Goal: Task Accomplishment & Management: Use online tool/utility

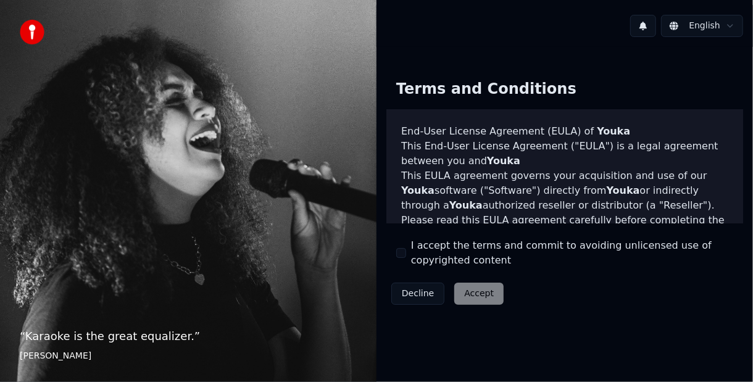
click at [400, 254] on button "I accept the terms and commit to avoiding unlicensed use of copyrighted content" at bounding box center [401, 253] width 10 height 10
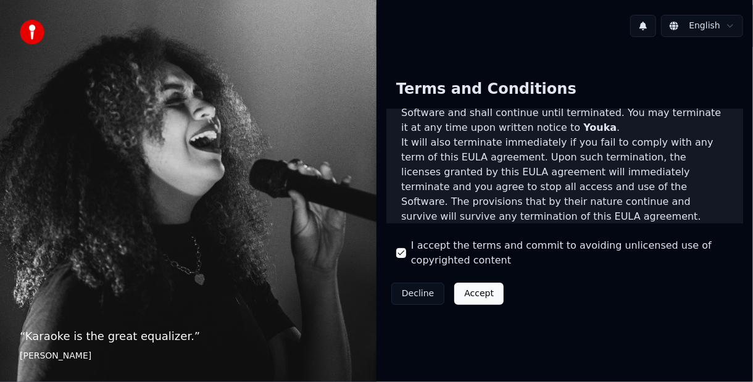
click at [489, 286] on button "Accept" at bounding box center [478, 294] width 49 height 22
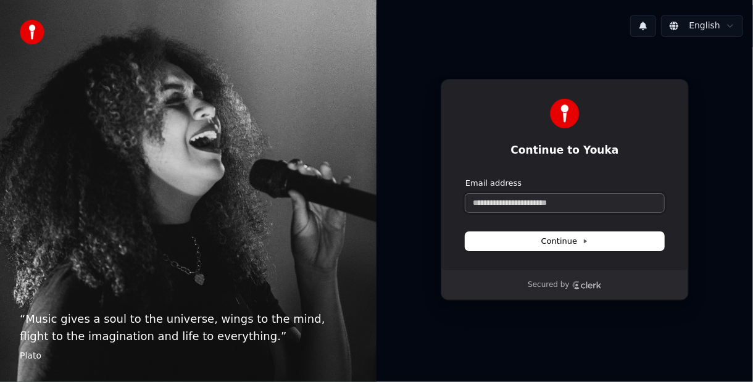
click at [558, 201] on input "Email address" at bounding box center [565, 203] width 199 height 19
click at [615, 242] on button "Continue" at bounding box center [565, 241] width 199 height 19
type input "**********"
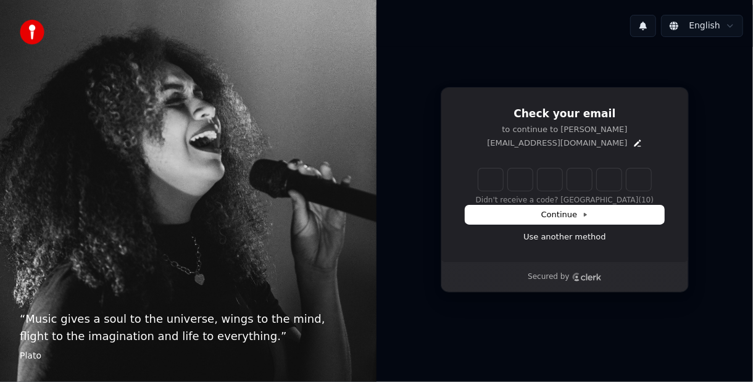
click at [490, 180] on input "Enter verification code" at bounding box center [565, 180] width 173 height 22
paste input "******"
type input "******"
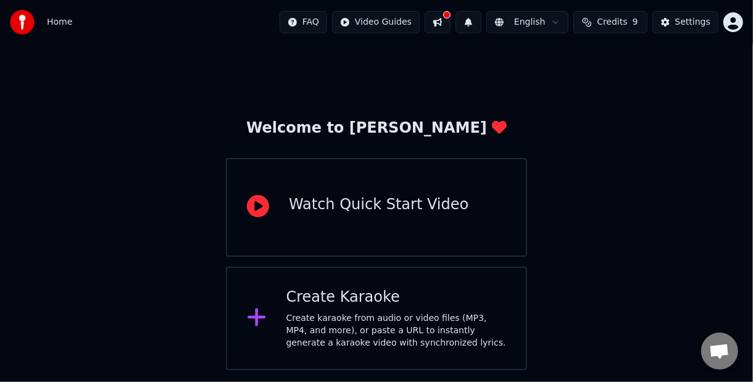
click at [445, 17] on button at bounding box center [438, 22] width 26 height 22
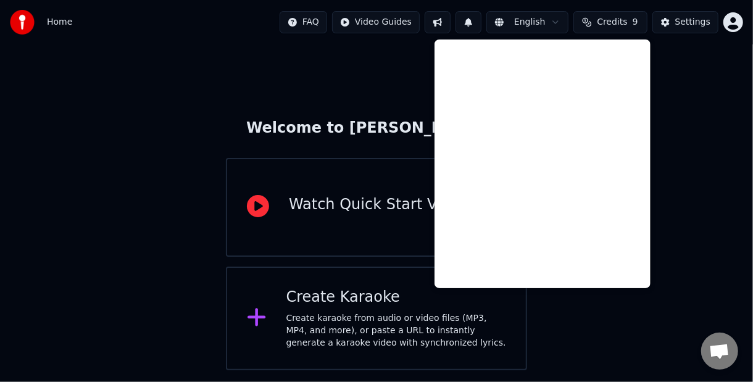
click at [704, 116] on div "Welcome to Youka Watch Quick Start Video Create Karaoke Create karaoke from aud…" at bounding box center [376, 207] width 753 height 326
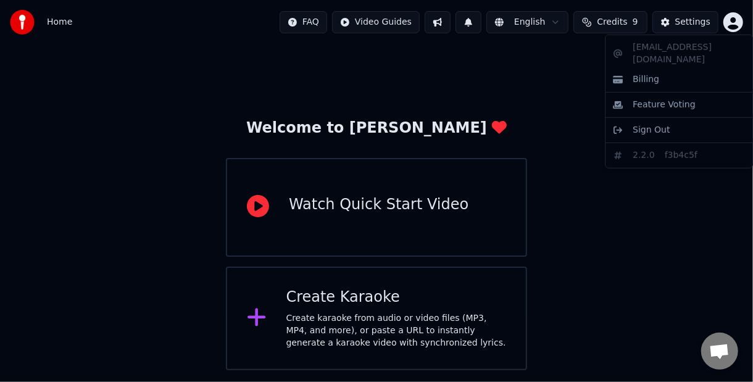
click at [733, 21] on html "Home FAQ Video Guides English Credits 9 Settings Welcome to Youka Watch Quick S…" at bounding box center [376, 185] width 753 height 371
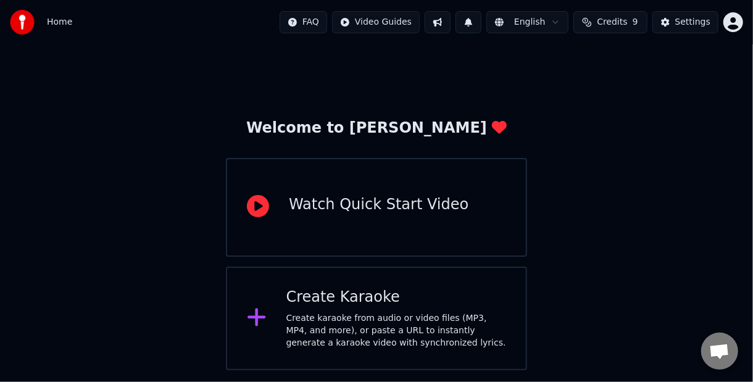
click at [674, 22] on html "Home FAQ Video Guides English Credits 9 Settings Welcome to Youka Watch Quick S…" at bounding box center [376, 185] width 753 height 371
click at [475, 21] on button at bounding box center [469, 22] width 26 height 22
click at [33, 22] on img at bounding box center [22, 22] width 25 height 25
click at [18, 22] on img at bounding box center [22, 22] width 25 height 25
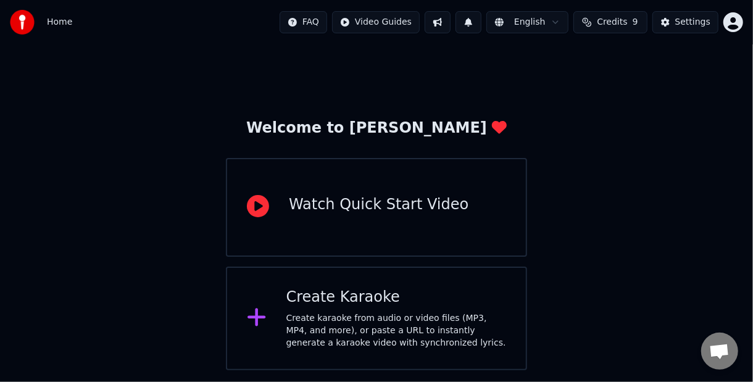
click at [618, 18] on span "Credits" at bounding box center [612, 22] width 30 height 12
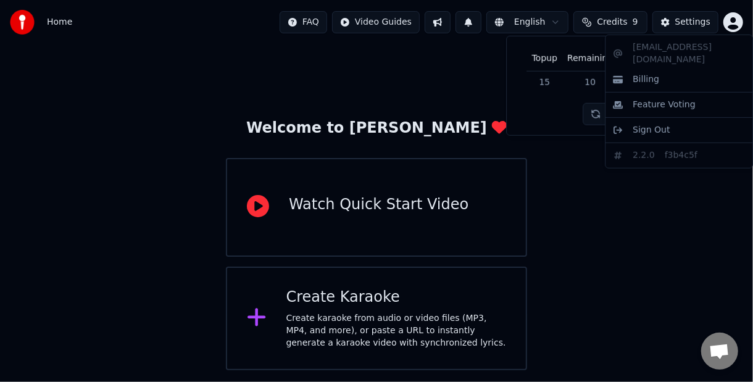
click at [737, 19] on html "Home FAQ Video Guides English Credits 9 Settings Welcome to Youka Watch Quick S…" at bounding box center [376, 185] width 753 height 371
click at [350, 303] on html "Home FAQ Video Guides English Credits 9 Settings Welcome to Youka Watch Quick S…" at bounding box center [376, 185] width 753 height 371
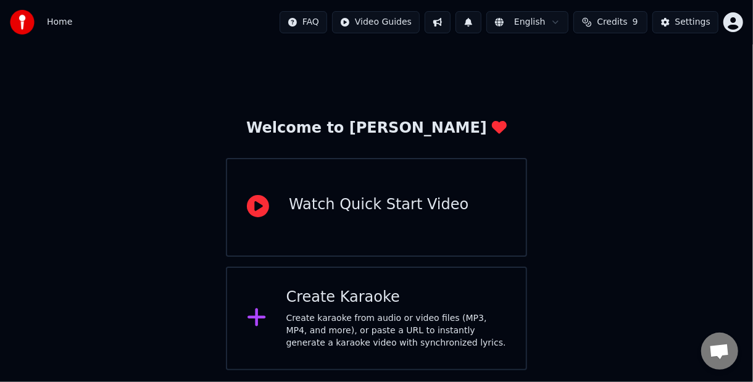
click at [333, 330] on div "Create karaoke from audio or video files (MP3, MP4, and more), or paste a URL t…" at bounding box center [397, 330] width 220 height 37
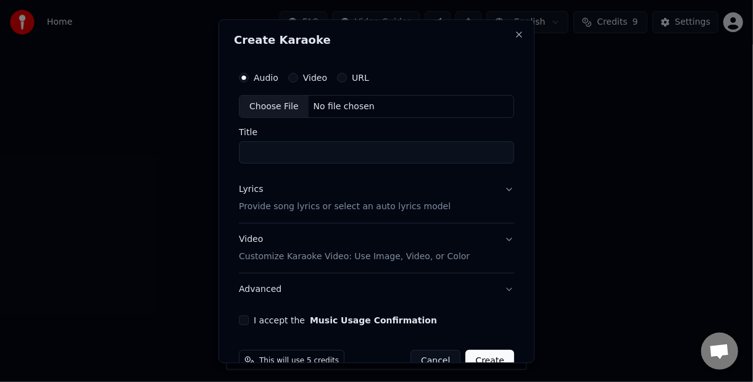
click at [333, 330] on form "Audio Video URL Choose File No file chosen Title Lyrics Provide song lyrics or …" at bounding box center [376, 219] width 285 height 317
click at [316, 241] on div "Video Customize Karaoke Video: Use Image, Video, or Color" at bounding box center [354, 249] width 231 height 30
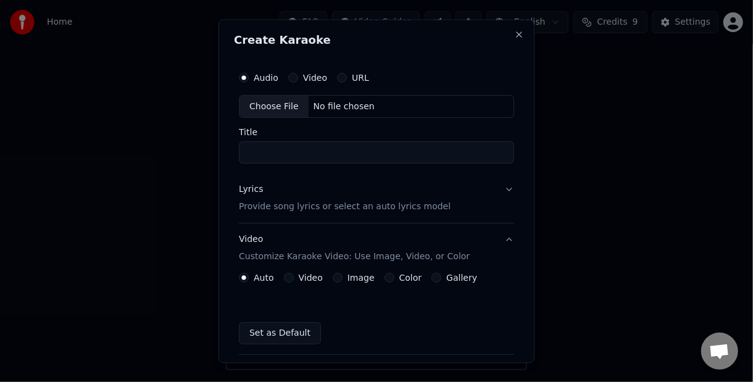
click at [309, 279] on label "Video" at bounding box center [311, 278] width 24 height 9
click at [294, 279] on button "Video" at bounding box center [289, 279] width 10 height 10
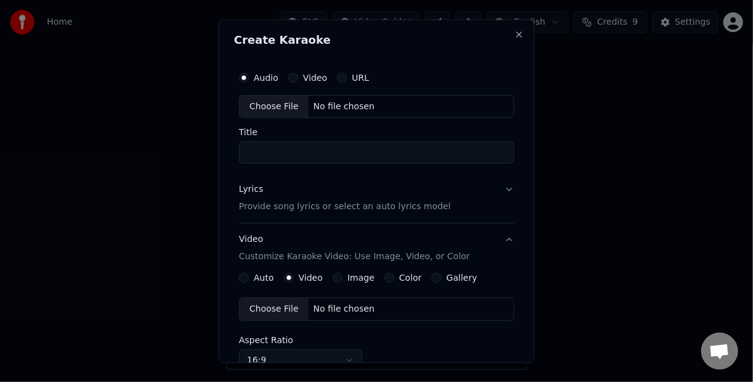
click at [317, 74] on label "Video" at bounding box center [315, 77] width 24 height 9
click at [298, 74] on button "Video" at bounding box center [293, 78] width 10 height 10
click at [343, 78] on button "URL" at bounding box center [342, 78] width 10 height 10
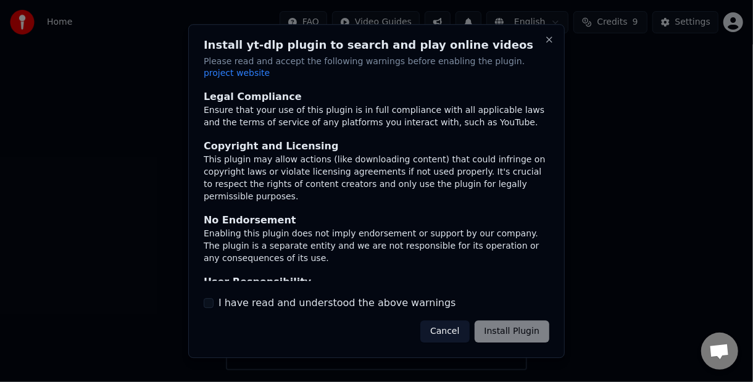
click at [278, 297] on label "I have read and understood the above warnings" at bounding box center [338, 303] width 238 height 15
click at [214, 298] on button "I have read and understood the above warnings" at bounding box center [209, 303] width 10 height 10
click at [520, 329] on button "Install Plugin" at bounding box center [512, 331] width 75 height 22
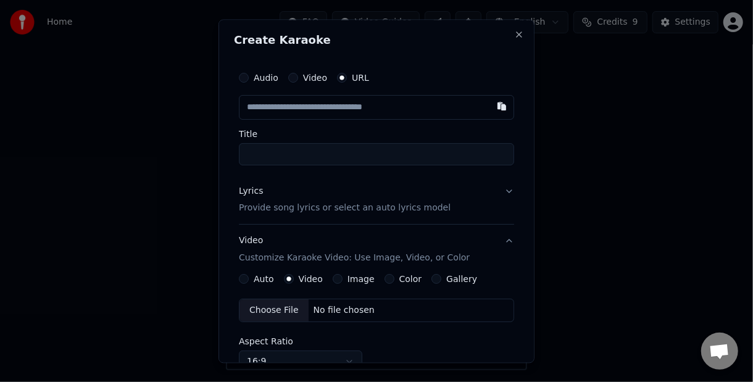
click at [354, 103] on input "text" at bounding box center [376, 107] width 275 height 25
type input "**********"
click at [296, 190] on div "Lyrics Provide song lyrics or select an auto lyrics model" at bounding box center [345, 200] width 212 height 30
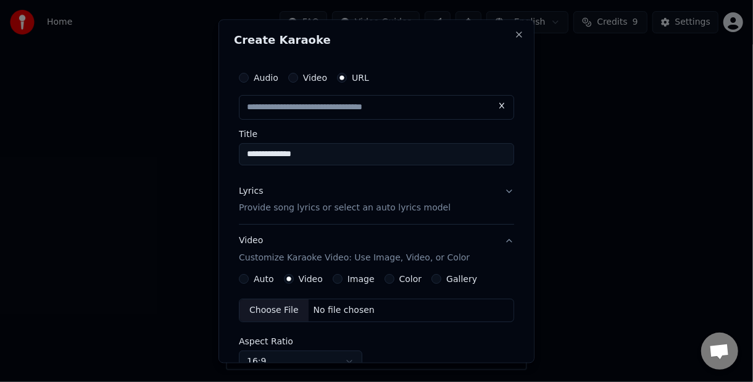
type input "**********"
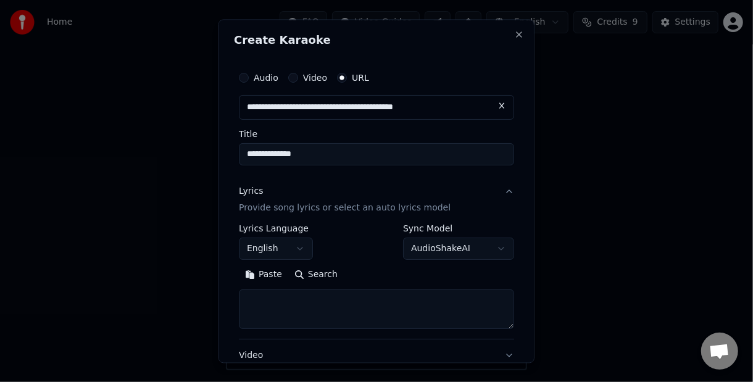
click at [324, 308] on textarea at bounding box center [376, 310] width 275 height 40
paste textarea "**********"
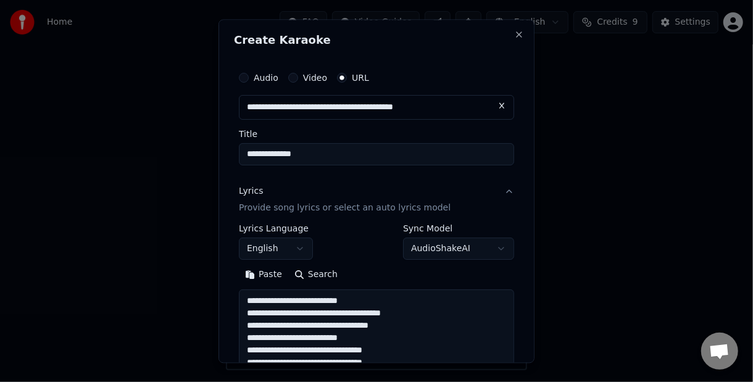
scroll to position [484, 0]
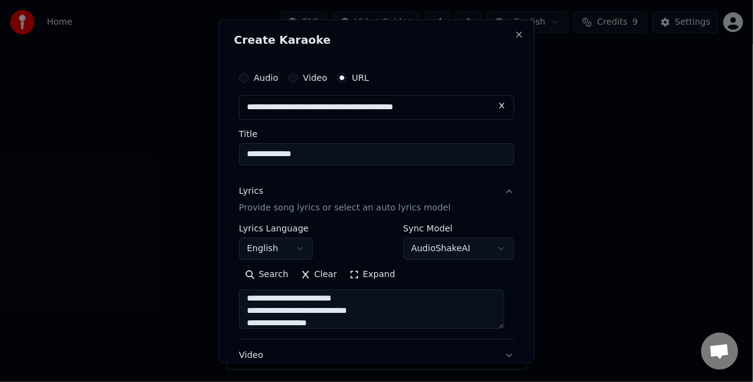
type textarea "**********"
click at [482, 247] on body "**********" at bounding box center [376, 185] width 753 height 371
click at [358, 232] on body "**********" at bounding box center [376, 185] width 753 height 371
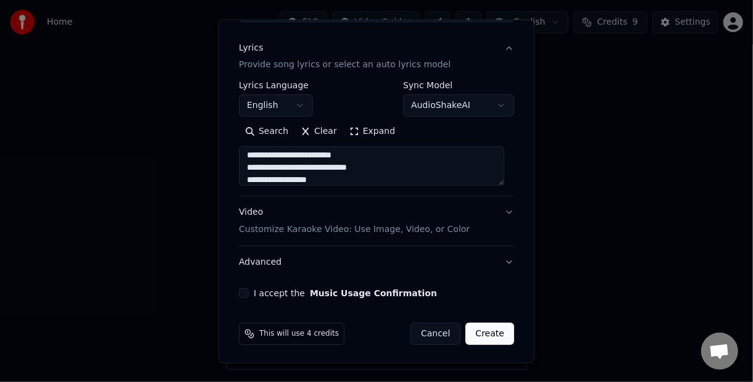
scroll to position [144, 0]
click at [499, 209] on button "Video Customize Karaoke Video: Use Image, Video, or Color" at bounding box center [376, 220] width 275 height 49
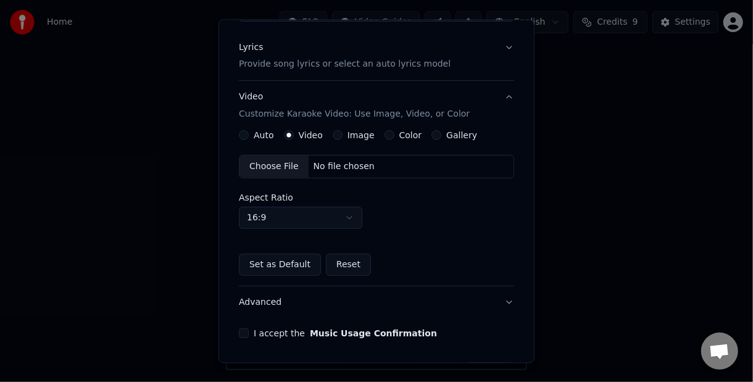
click at [248, 133] on button "Auto" at bounding box center [244, 135] width 10 height 10
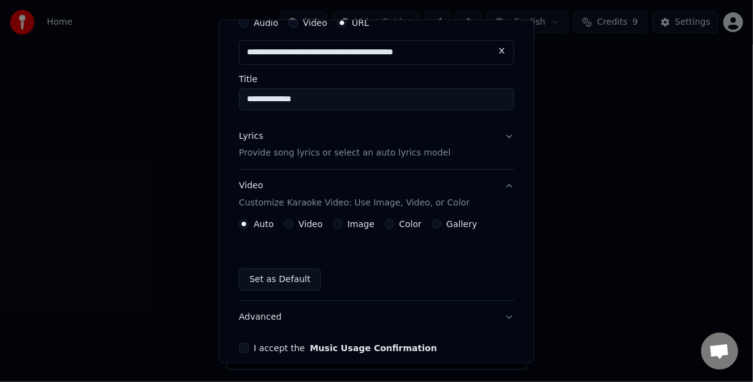
scroll to position [0, 0]
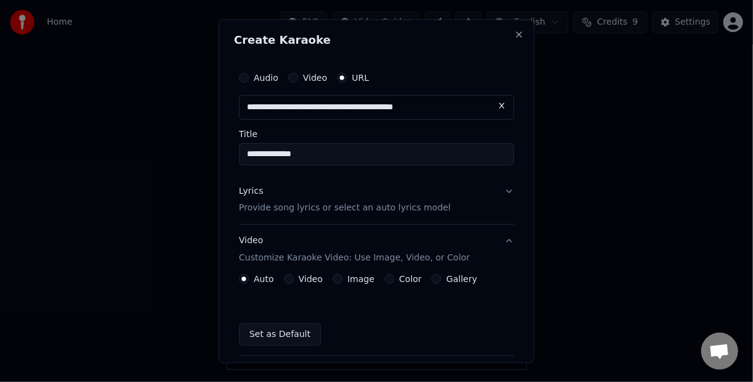
click at [499, 191] on button "Lyrics Provide song lyrics or select an auto lyrics model" at bounding box center [376, 199] width 275 height 49
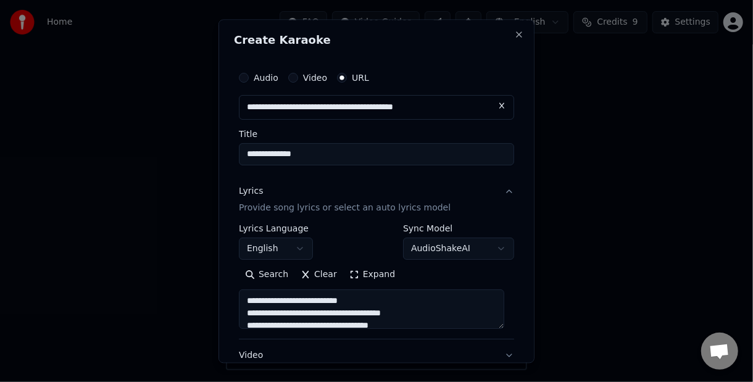
click at [499, 191] on button "Lyrics Provide song lyrics or select an auto lyrics model" at bounding box center [376, 199] width 275 height 49
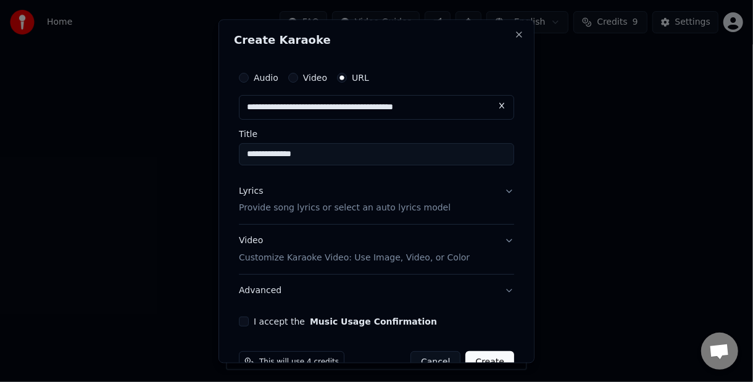
click at [498, 237] on button "Video Customize Karaoke Video: Use Image, Video, or Color" at bounding box center [376, 249] width 275 height 49
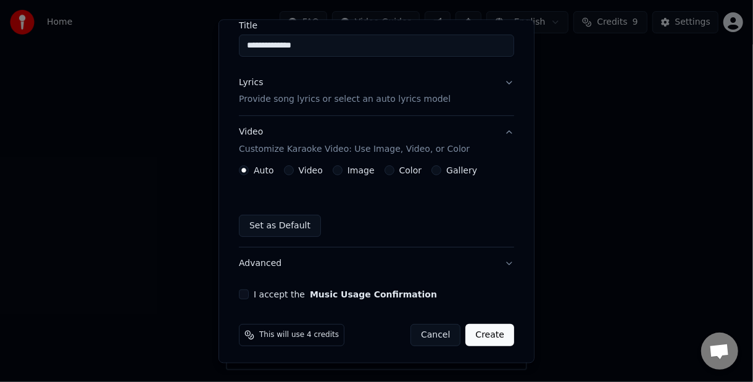
scroll to position [111, 0]
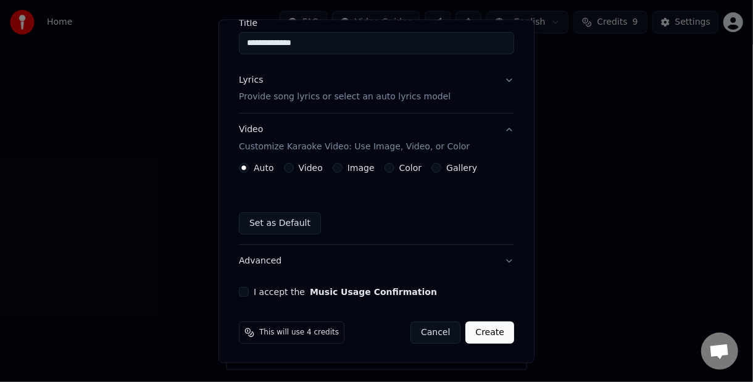
click at [316, 164] on label "Video" at bounding box center [311, 168] width 24 height 9
click at [294, 164] on button "Video" at bounding box center [289, 169] width 10 height 10
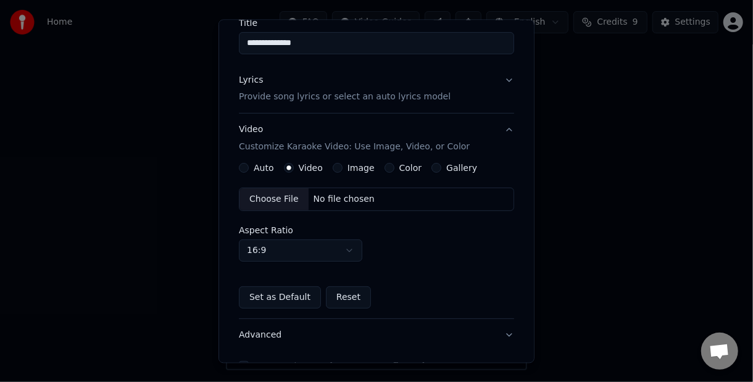
click at [342, 166] on div "Image" at bounding box center [354, 169] width 42 height 10
click at [244, 167] on button "Auto" at bounding box center [244, 169] width 10 height 10
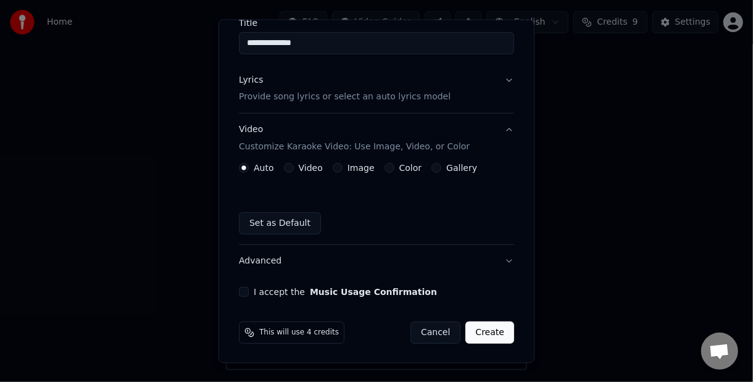
click at [245, 288] on button "I accept the Music Usage Confirmation" at bounding box center [244, 293] width 10 height 10
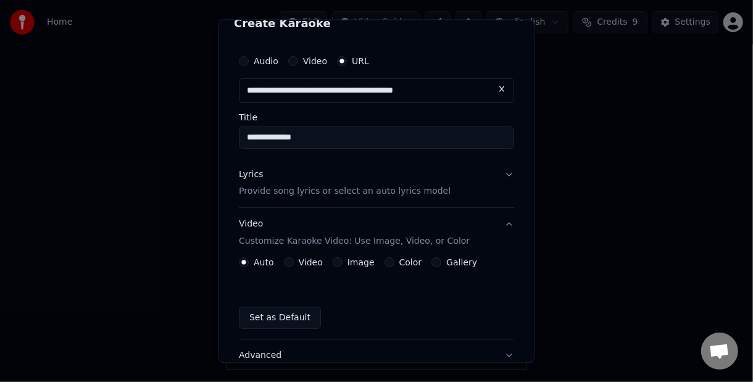
scroll to position [0, 0]
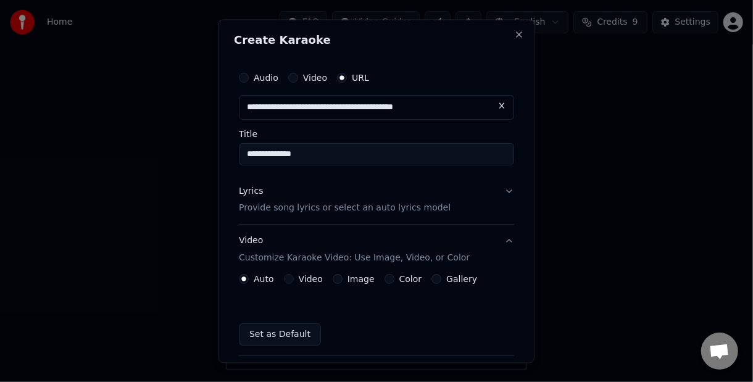
click at [498, 188] on button "Lyrics Provide song lyrics or select an auto lyrics model" at bounding box center [376, 199] width 275 height 49
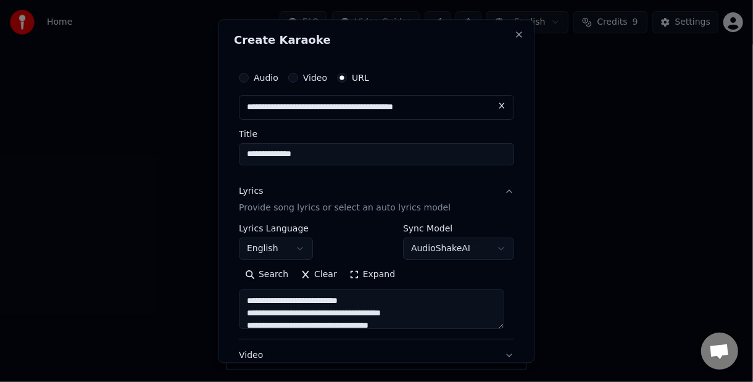
click at [498, 188] on button "Lyrics Provide song lyrics or select an auto lyrics model" at bounding box center [376, 199] width 275 height 49
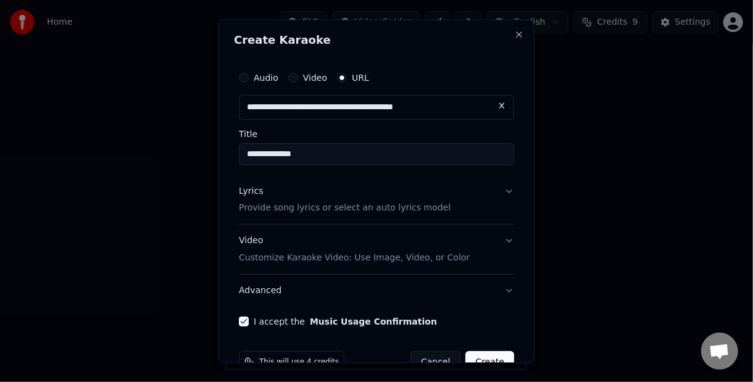
click at [245, 76] on button "Audio" at bounding box center [244, 78] width 10 height 10
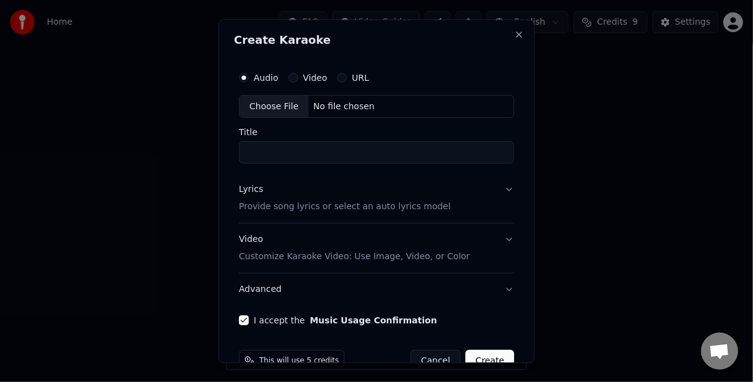
click at [268, 108] on div "Choose File" at bounding box center [274, 107] width 69 height 22
type input "**********"
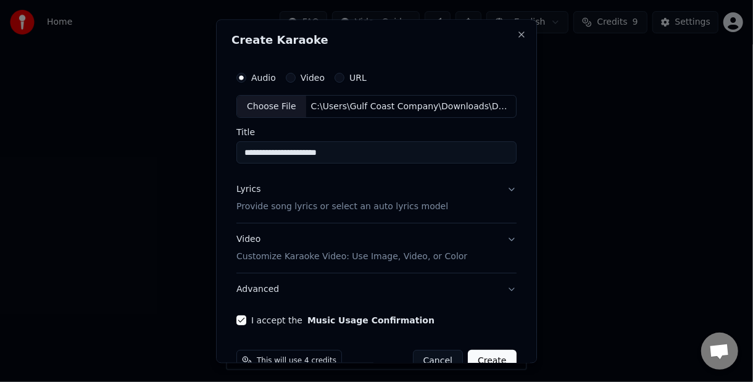
click at [335, 78] on button "URL" at bounding box center [340, 78] width 10 height 10
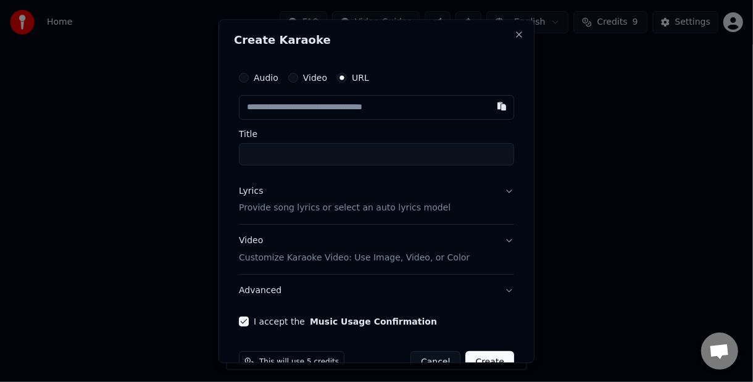
click at [334, 107] on input "text" at bounding box center [376, 107] width 275 height 25
paste input "**********"
type input "**********"
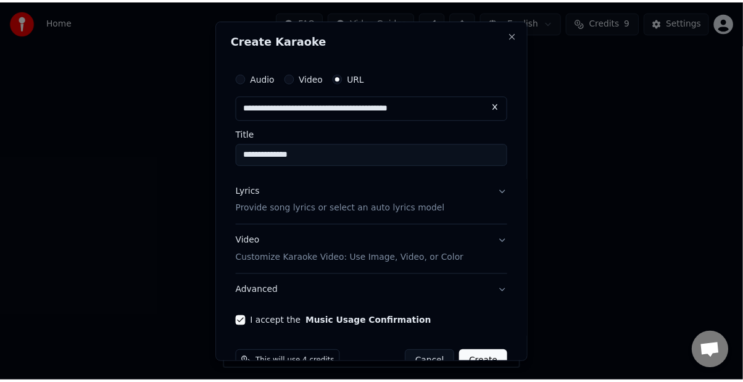
scroll to position [30, 0]
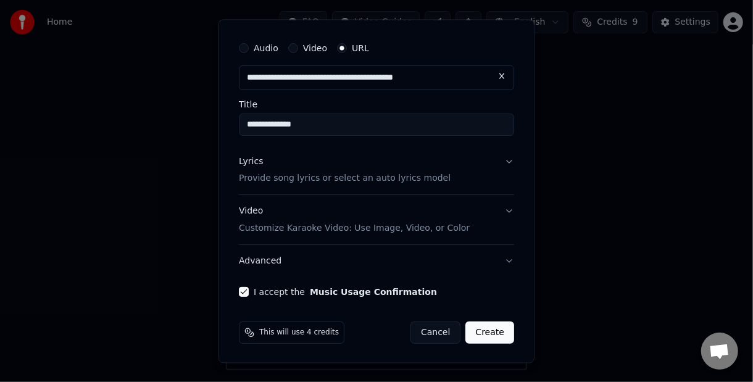
type input "**********"
click at [496, 330] on button "Create" at bounding box center [490, 333] width 49 height 22
type input "**********"
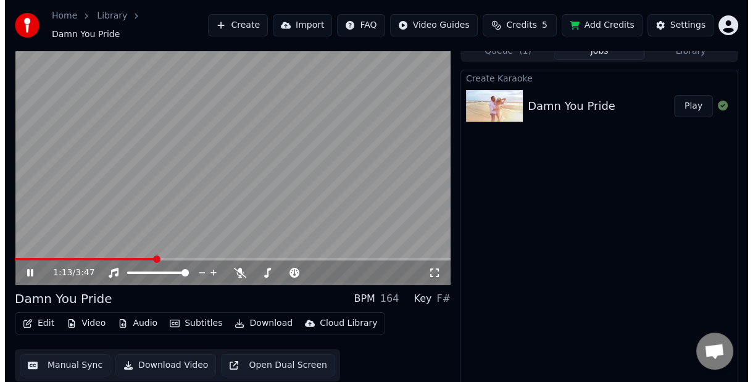
scroll to position [17, 0]
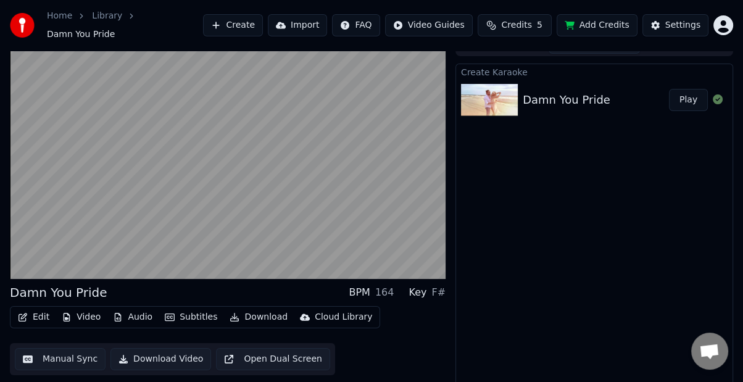
click at [183, 354] on button "Download Video" at bounding box center [161, 359] width 101 height 22
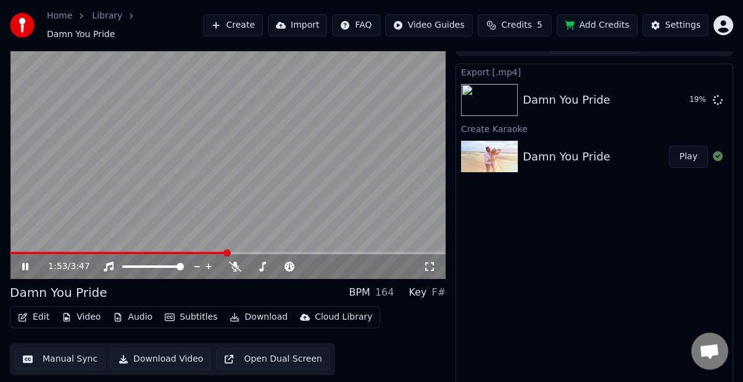
click at [28, 263] on icon at bounding box center [25, 266] width 6 height 7
click at [688, 90] on button "Show" at bounding box center [686, 100] width 44 height 22
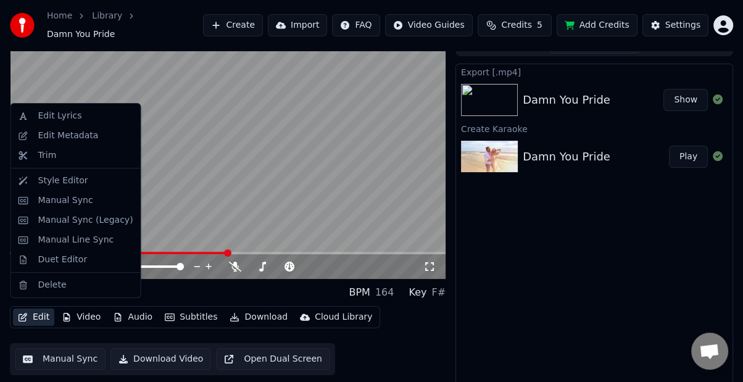
click at [41, 309] on button "Edit" at bounding box center [33, 317] width 41 height 17
click at [56, 132] on div "Edit Metadata" at bounding box center [68, 136] width 61 height 12
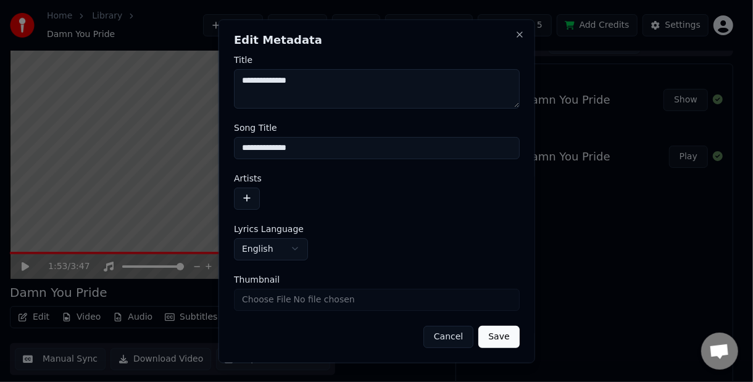
click at [248, 198] on button "button" at bounding box center [247, 199] width 26 height 22
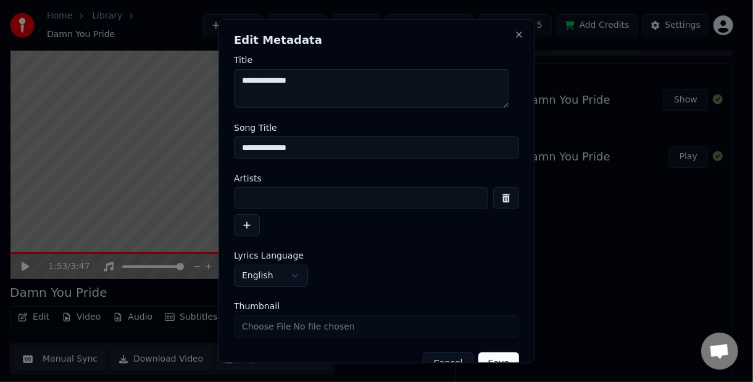
click at [249, 198] on input at bounding box center [361, 199] width 254 height 22
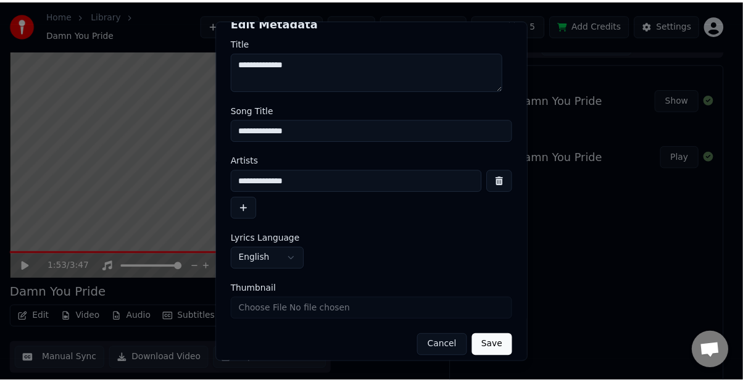
scroll to position [27, 0]
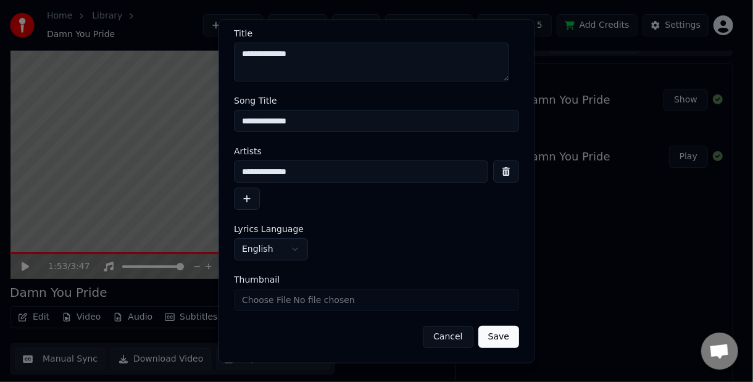
type input "**********"
click at [314, 304] on input "Thumbnail" at bounding box center [376, 301] width 285 height 22
type input "**********"
click at [508, 339] on button "Save" at bounding box center [499, 338] width 41 height 22
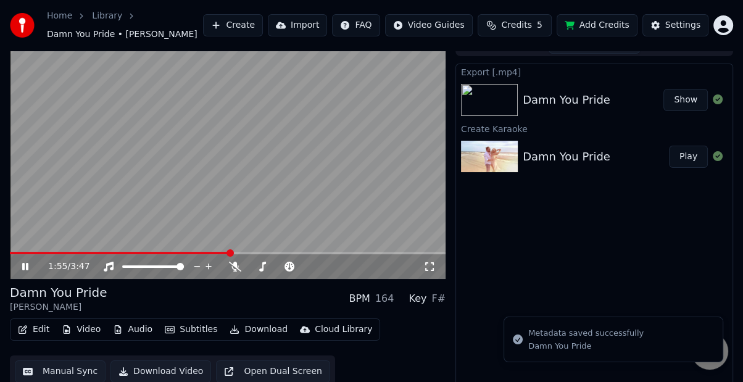
click at [25, 264] on icon at bounding box center [34, 267] width 28 height 10
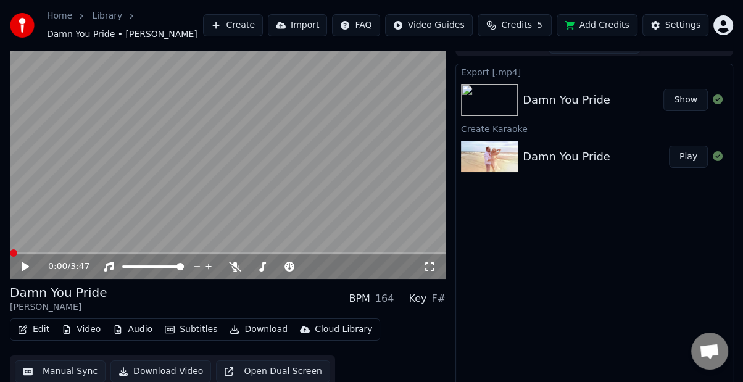
click at [10, 252] on span at bounding box center [10, 253] width 0 height 2
click at [25, 267] on icon at bounding box center [25, 266] width 7 height 9
click at [25, 267] on icon at bounding box center [34, 267] width 28 height 10
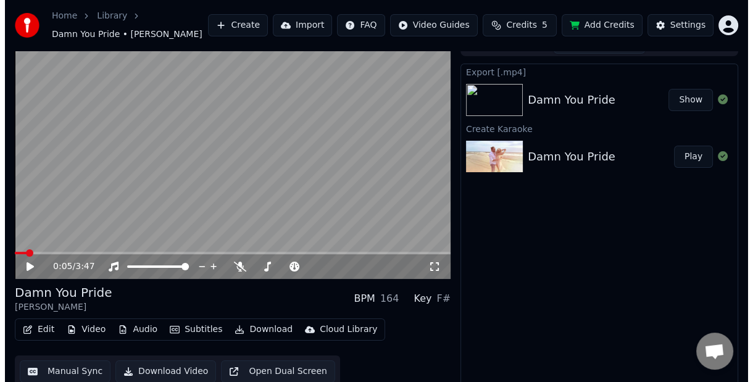
scroll to position [22, 0]
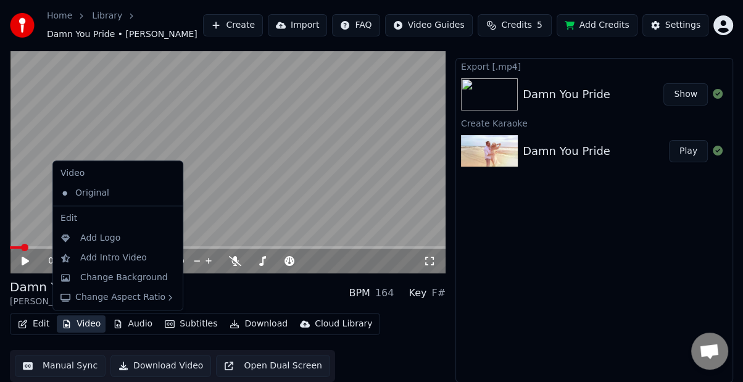
click at [88, 324] on button "Video" at bounding box center [81, 324] width 49 height 17
click at [105, 243] on div "Add Logo" at bounding box center [100, 238] width 40 height 12
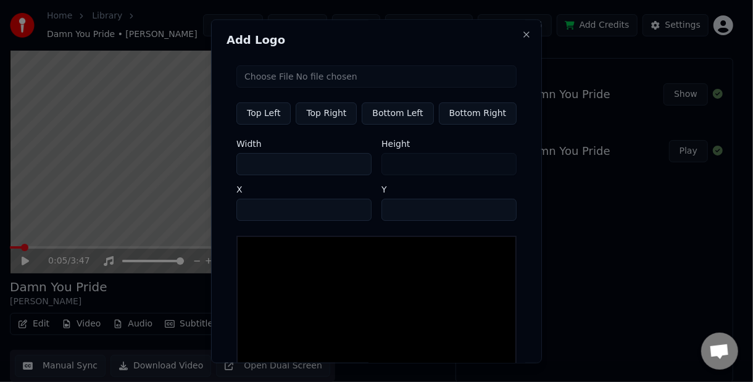
click at [285, 77] on input "file" at bounding box center [377, 76] width 280 height 22
type input "**********"
type input "***"
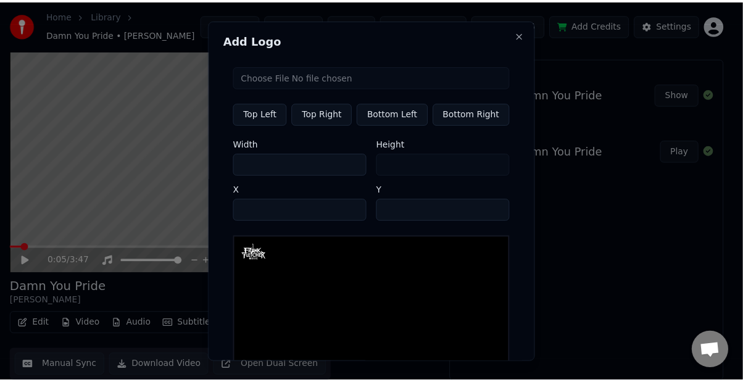
scroll to position [89, 0]
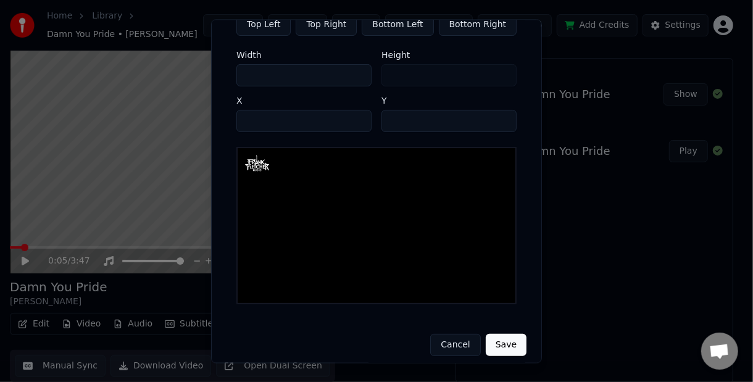
click at [503, 334] on button "Save" at bounding box center [506, 345] width 41 height 22
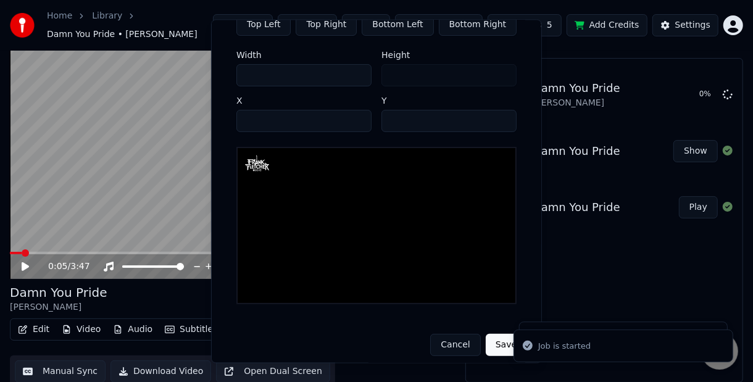
scroll to position [88, 0]
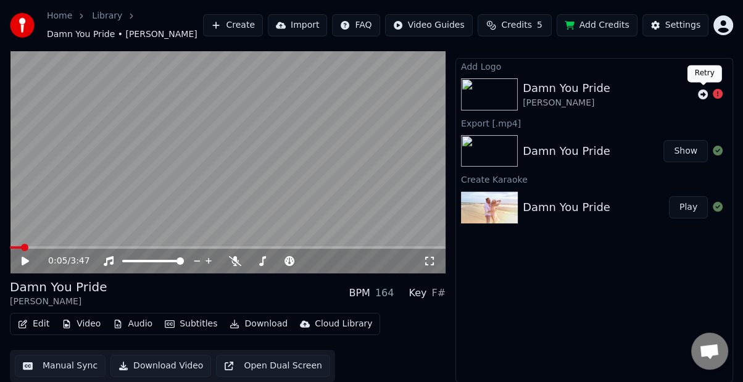
click at [706, 96] on icon at bounding box center [703, 95] width 10 height 10
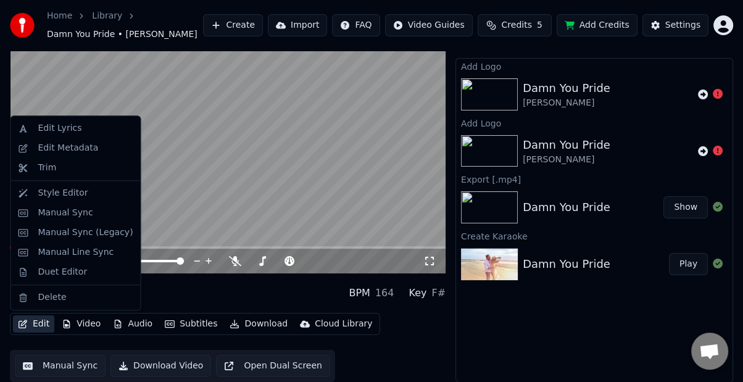
click at [41, 323] on button "Edit" at bounding box center [33, 324] width 41 height 17
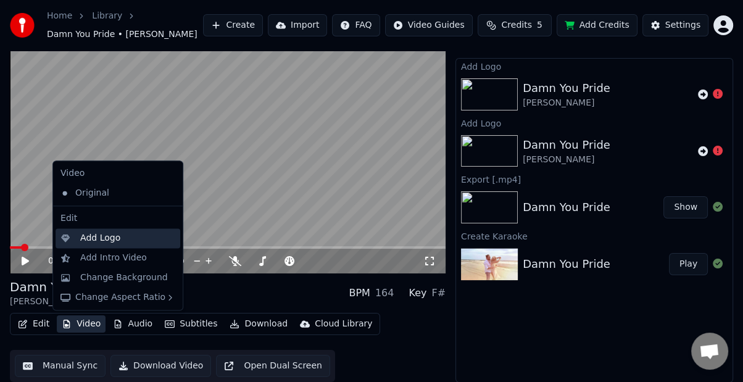
click at [88, 236] on div "Add Logo" at bounding box center [100, 238] width 40 height 12
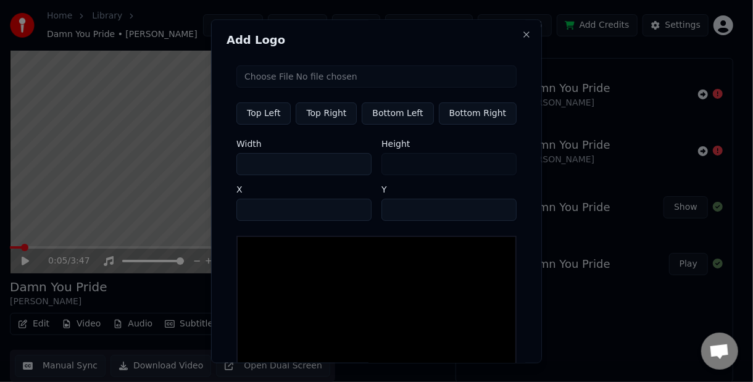
click at [304, 71] on input "file" at bounding box center [377, 76] width 280 height 22
type input "**********"
type input "***"
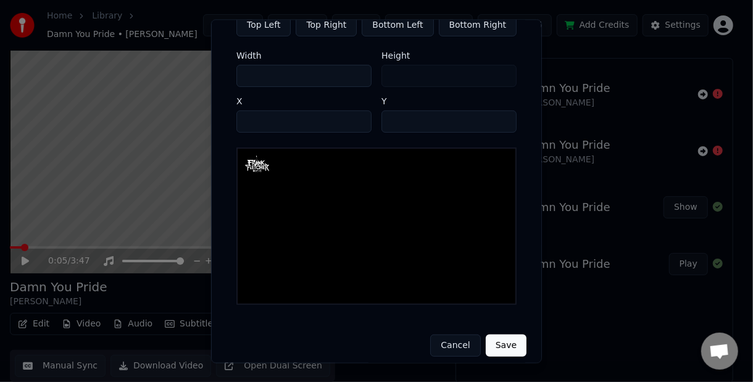
scroll to position [89, 0]
click at [500, 338] on button "Save" at bounding box center [506, 345] width 41 height 22
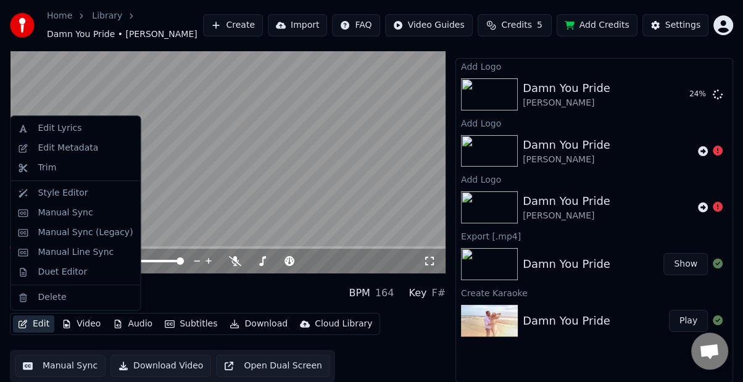
click at [35, 322] on button "Edit" at bounding box center [33, 324] width 41 height 17
click at [82, 146] on div "Edit Metadata" at bounding box center [68, 148] width 61 height 12
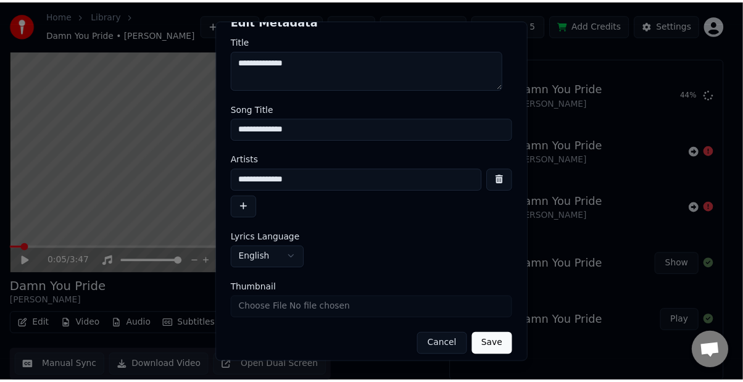
scroll to position [27, 0]
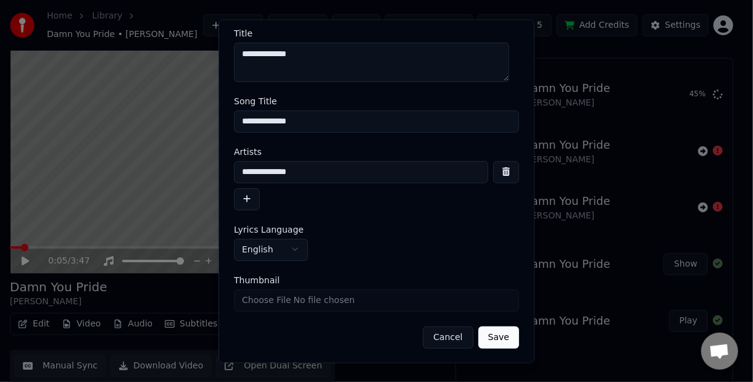
click at [374, 292] on input "Thumbnail" at bounding box center [376, 301] width 285 height 22
click at [493, 341] on button "Save" at bounding box center [499, 338] width 41 height 22
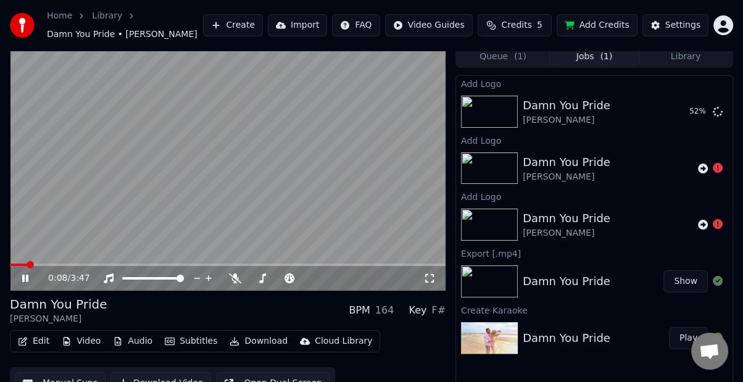
scroll to position [0, 0]
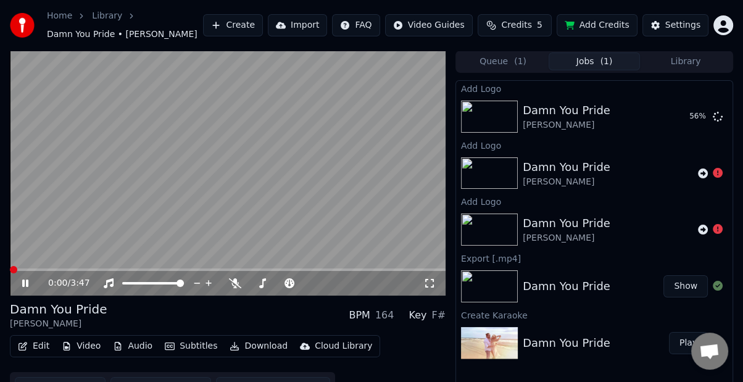
click at [10, 266] on span at bounding box center [13, 269] width 7 height 7
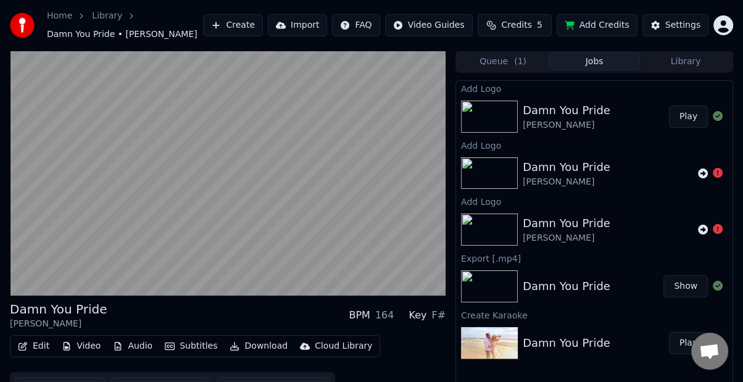
click at [618, 111] on div "Damn You Pride Frank Fletcher" at bounding box center [596, 117] width 146 height 30
click at [687, 115] on button "Play" at bounding box center [688, 117] width 39 height 22
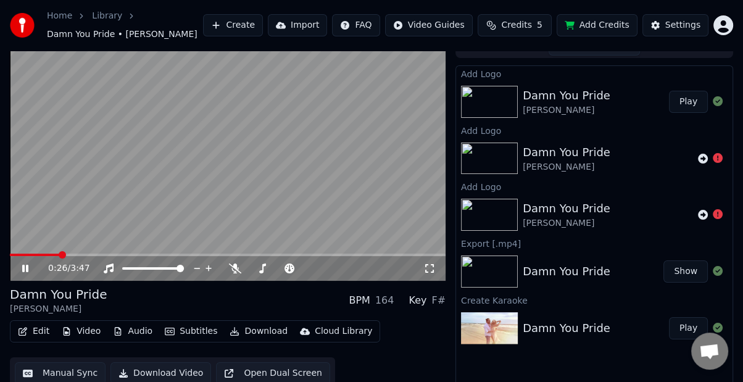
scroll to position [22, 0]
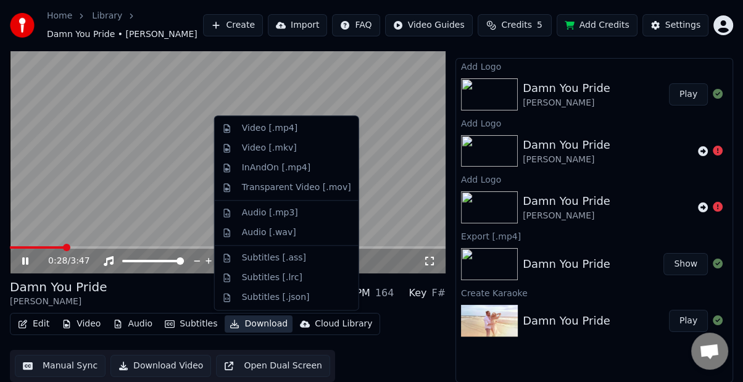
click at [253, 320] on button "Download" at bounding box center [259, 324] width 68 height 17
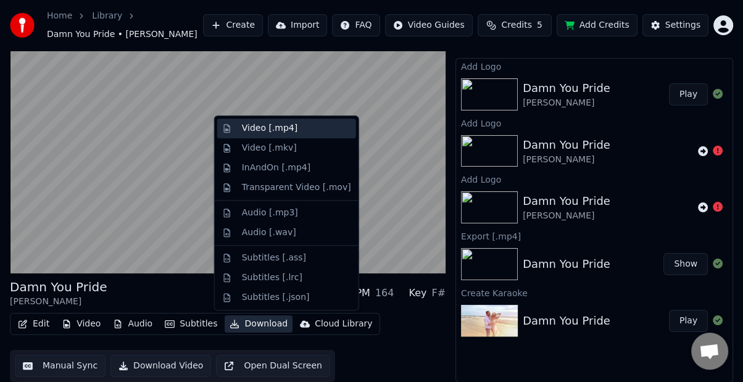
click at [310, 129] on div "Video [.mp4]" at bounding box center [296, 128] width 109 height 12
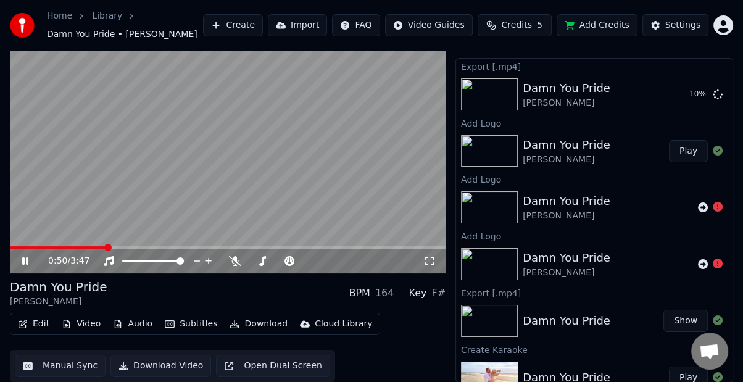
click at [26, 261] on icon at bounding box center [25, 261] width 6 height 7
click at [675, 91] on button "Show" at bounding box center [686, 94] width 44 height 22
